Goal: Find specific page/section: Find specific page/section

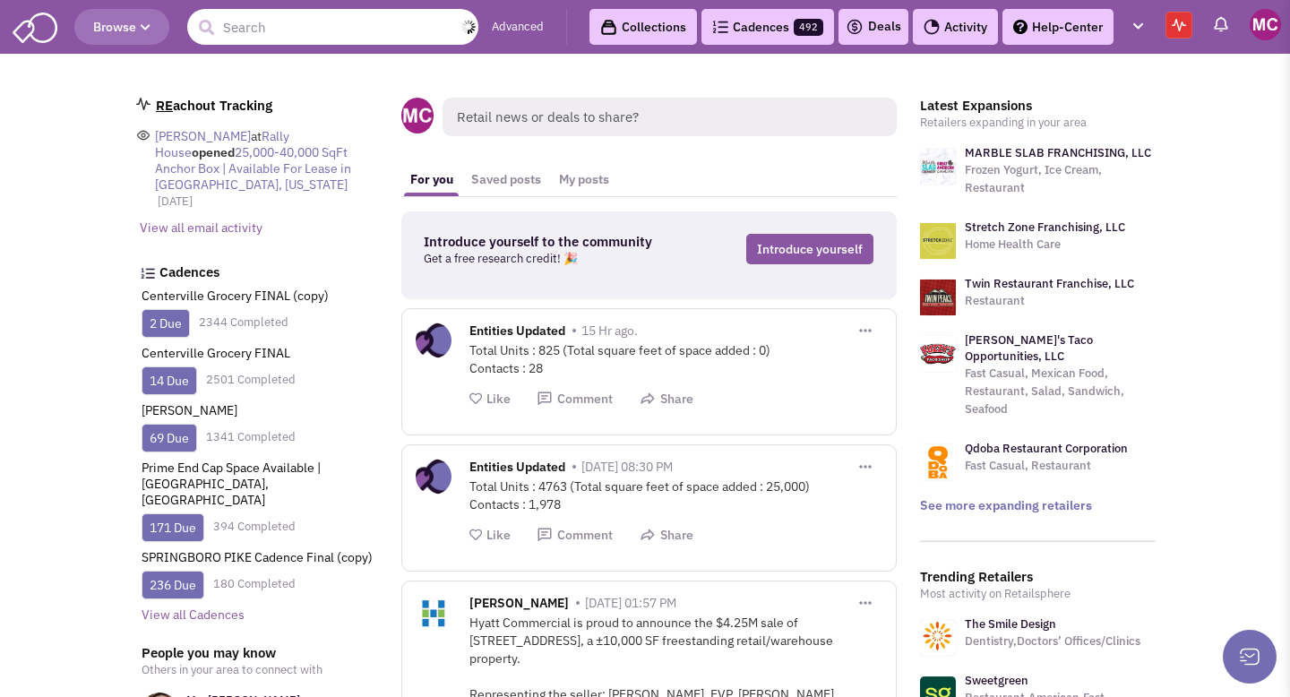
click at [237, 32] on input "text" at bounding box center [332, 27] width 291 height 36
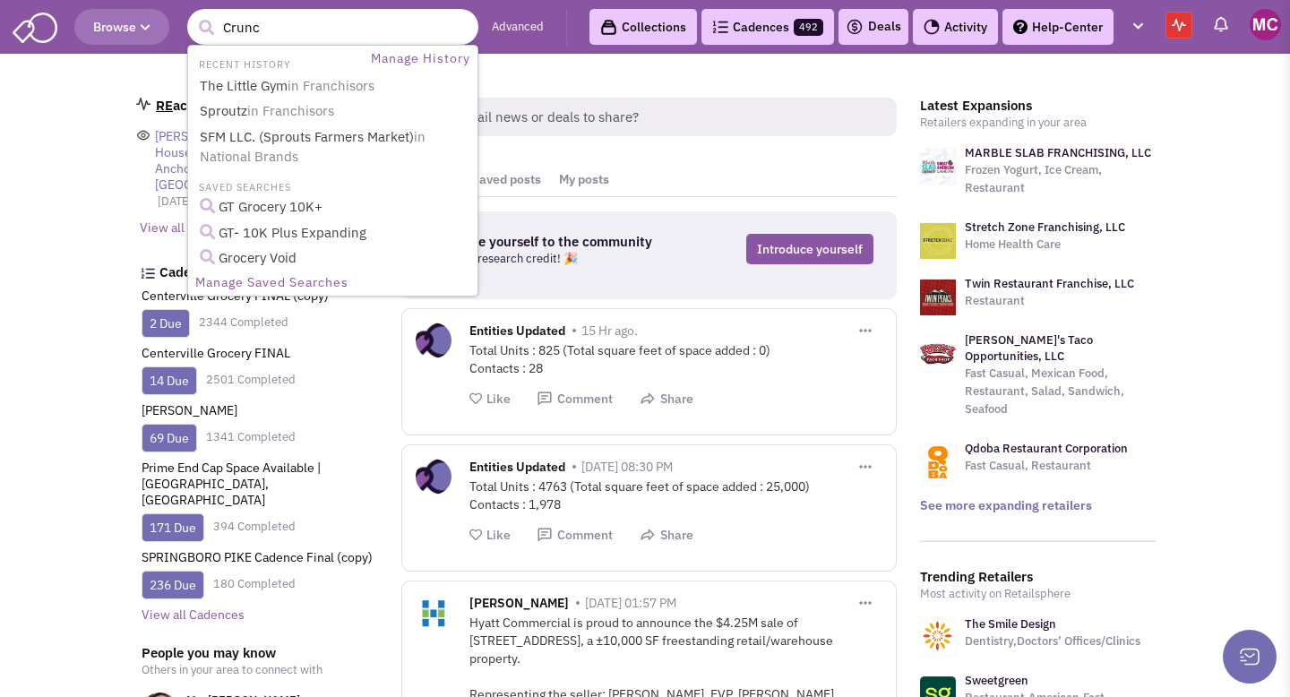
type input "Crunch"
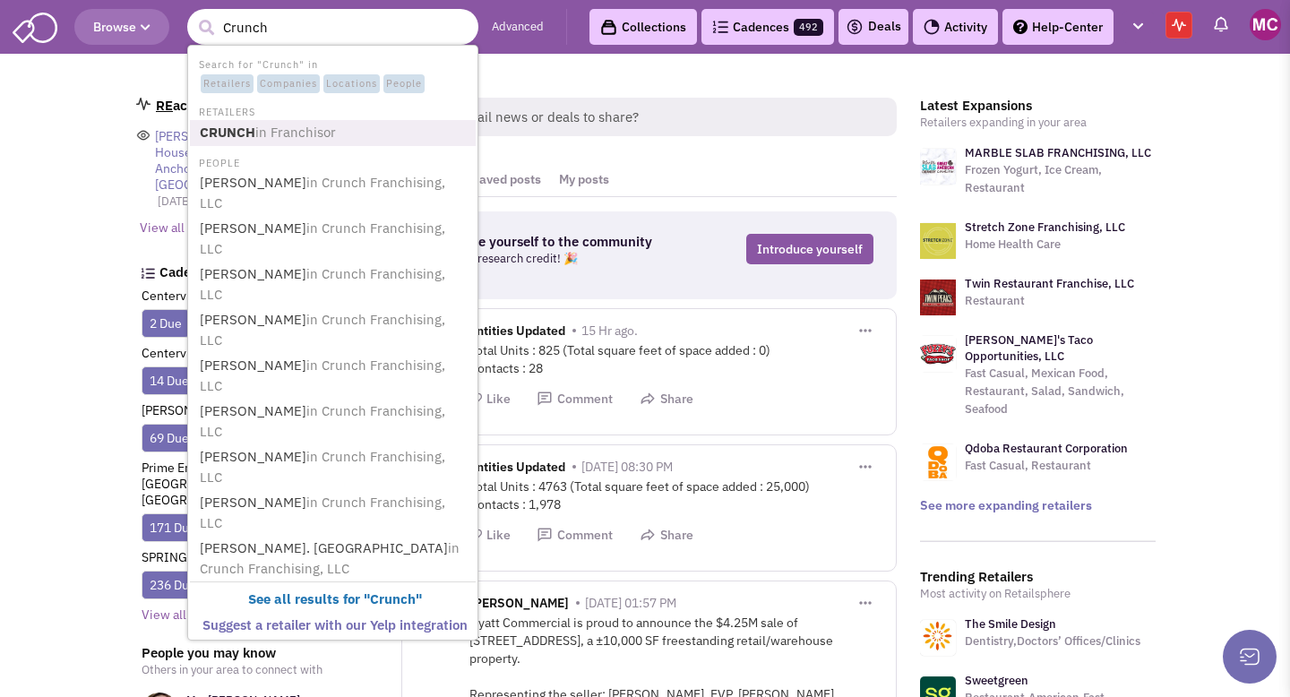
click at [225, 136] on b "CRUNCH" at bounding box center [228, 132] width 56 height 17
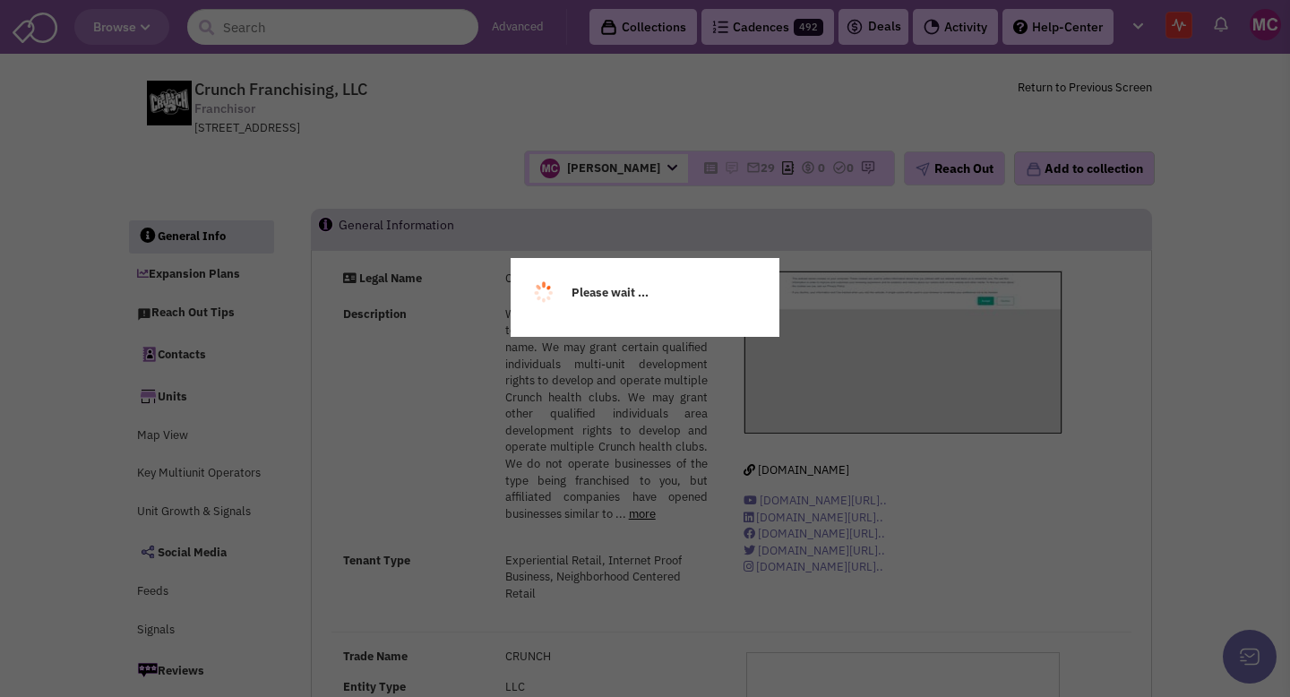
select select
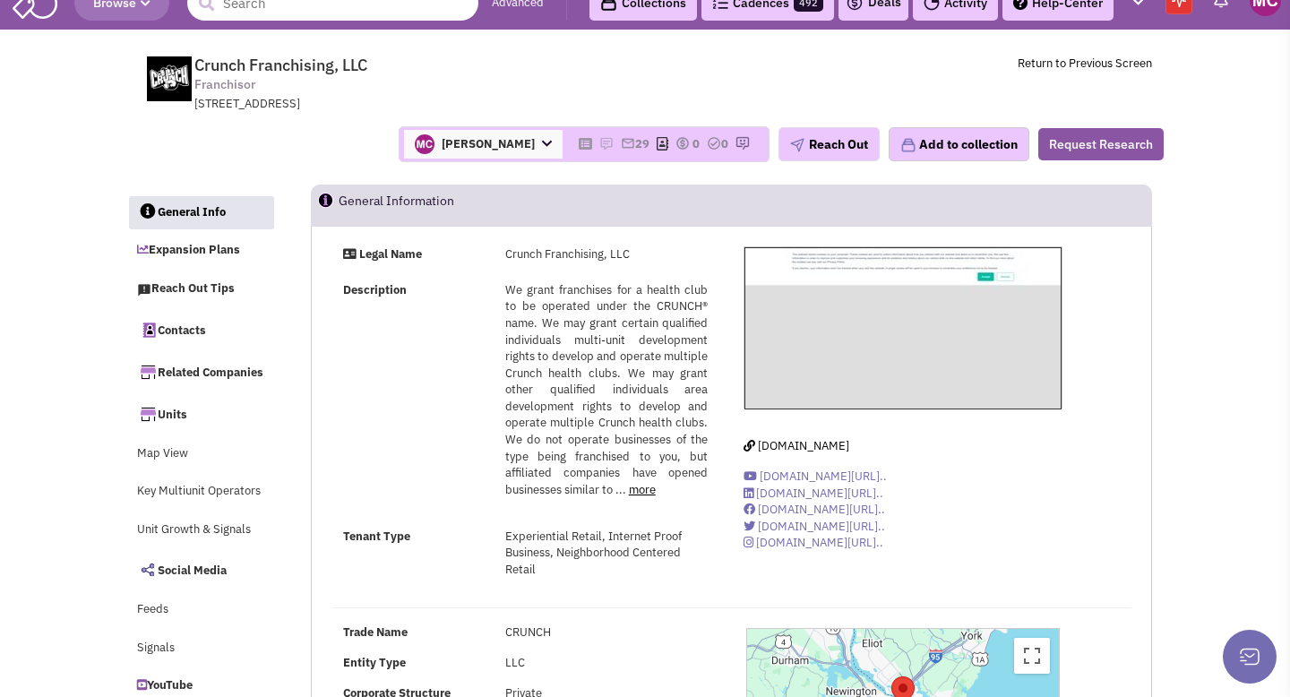
scroll to position [25, 0]
click at [211, 247] on link "Expansion Plans" at bounding box center [200, 250] width 145 height 34
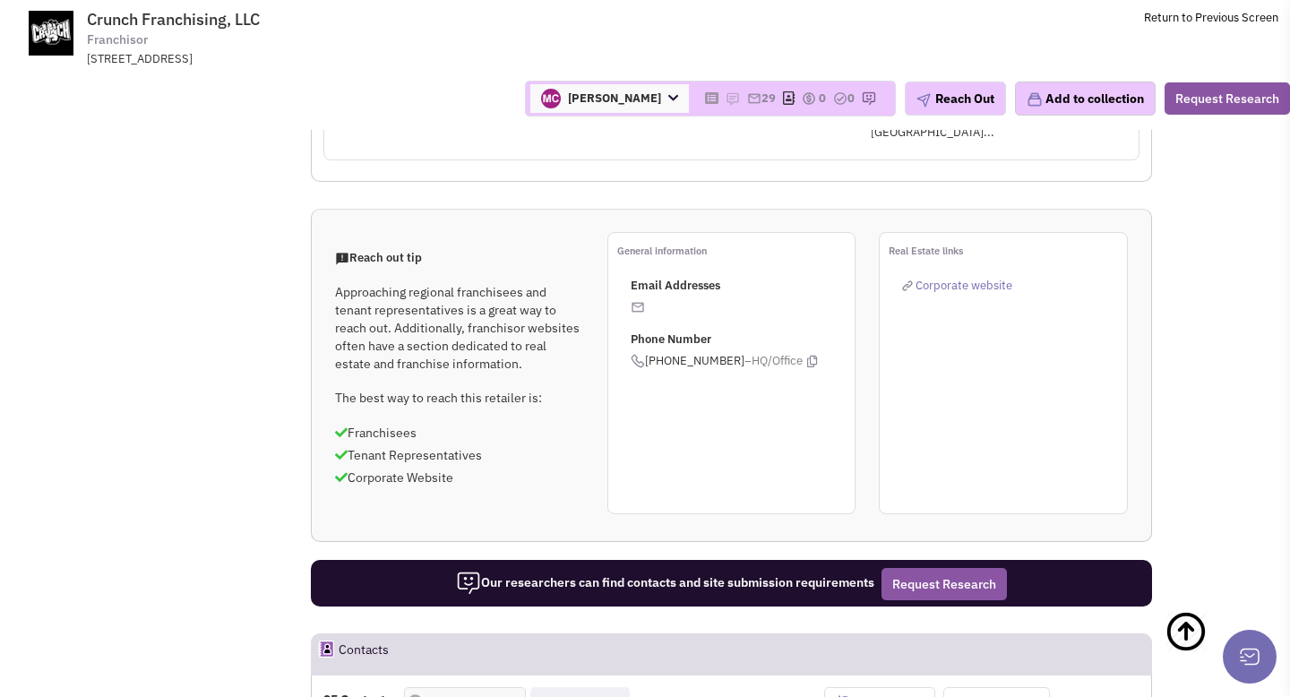
scroll to position [1157, 0]
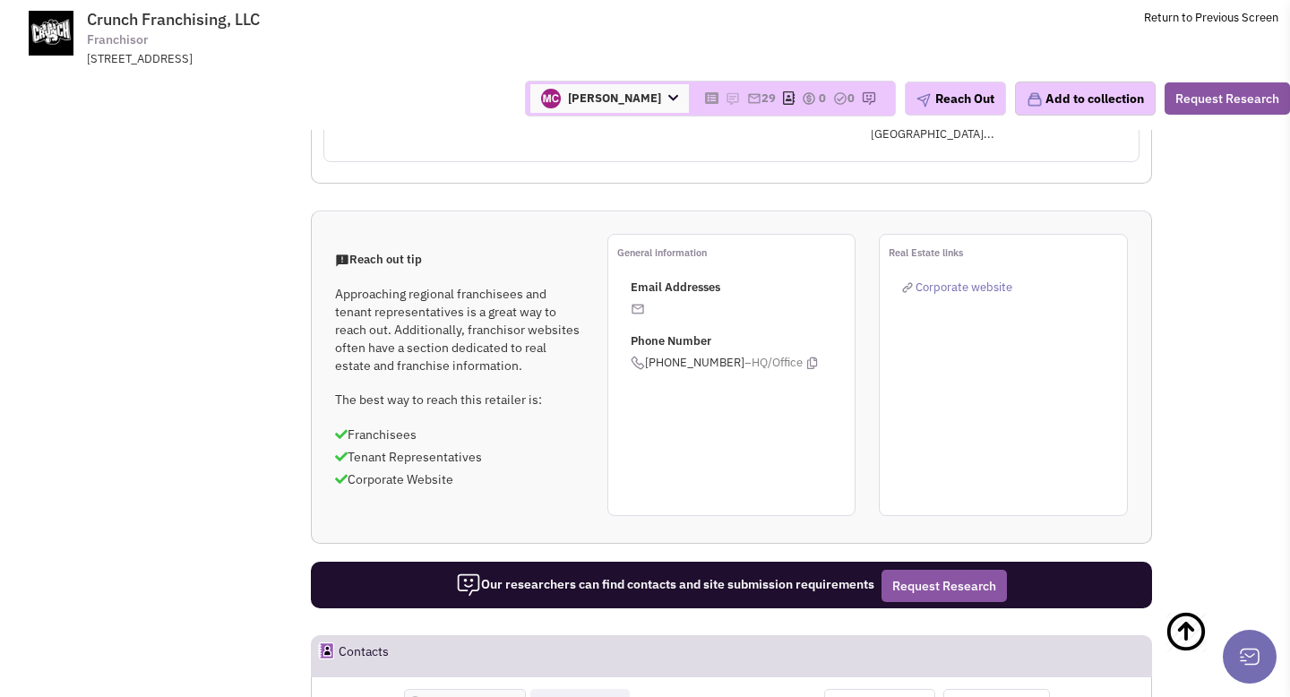
click at [966, 280] on span "Corporate website" at bounding box center [964, 287] width 97 height 15
